Goal: Information Seeking & Learning: Understand process/instructions

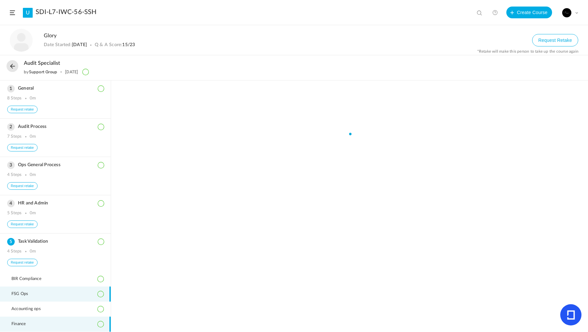
click at [80, 322] on li "Finance" at bounding box center [55, 323] width 111 height 15
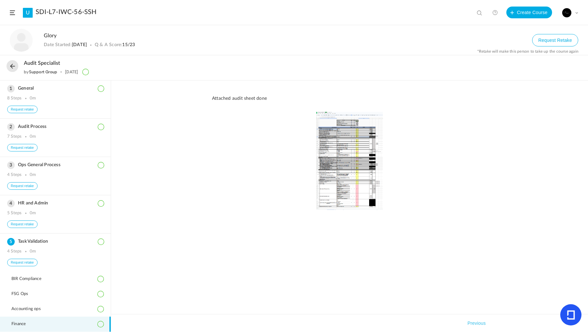
click at [392, 144] on img at bounding box center [349, 161] width 275 height 98
drag, startPoint x: 372, startPoint y: 148, endPoint x: 343, endPoint y: 175, distance: 39.5
click at [343, 175] on img at bounding box center [349, 161] width 275 height 98
click at [341, 165] on img at bounding box center [349, 161] width 275 height 98
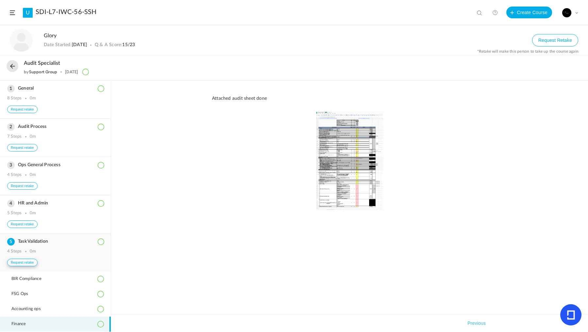
click at [26, 259] on button "Request retake" at bounding box center [22, 262] width 30 height 8
